Goal: Find specific page/section: Find specific page/section

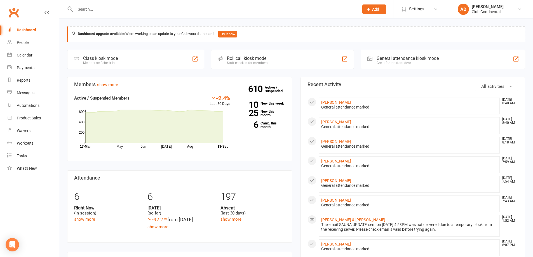
click at [123, 8] on input "text" at bounding box center [215, 9] width 282 height 8
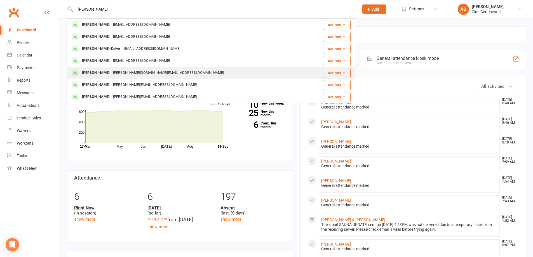
type input "tom"
click at [125, 71] on div "tina.orange@blueyonder.co.uk" at bounding box center [168, 73] width 114 height 8
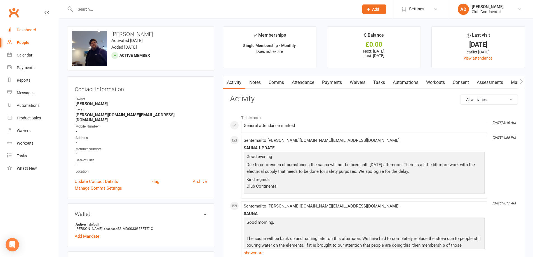
click at [24, 31] on div "Dashboard" at bounding box center [26, 30] width 19 height 4
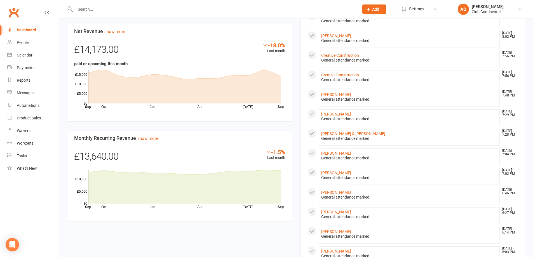
scroll to position [279, 0]
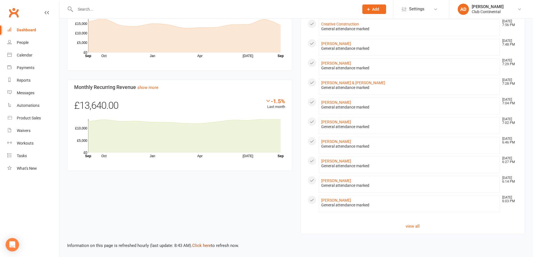
click at [206, 246] on link "Click here" at bounding box center [201, 245] width 19 height 5
click at [205, 245] on link "Click here" at bounding box center [201, 245] width 19 height 5
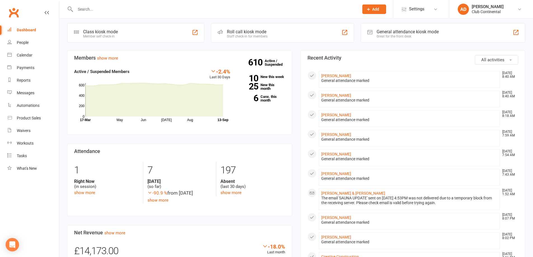
scroll to position [0, 0]
